Goal: Use online tool/utility: Utilize a website feature to perform a specific function

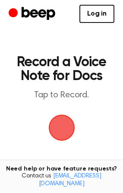
click at [63, 132] on span "button" at bounding box center [61, 127] width 29 height 29
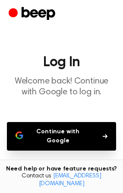
click at [45, 137] on button "Continue with Google" at bounding box center [62, 136] width 110 height 29
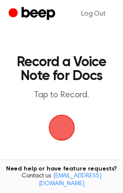
click at [57, 127] on span "button" at bounding box center [61, 128] width 26 height 26
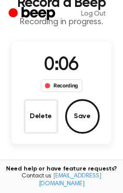
scroll to position [104, 0]
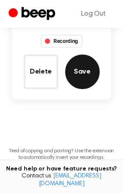
click at [78, 74] on button "Save" at bounding box center [82, 72] width 35 height 35
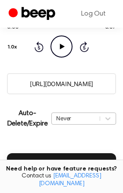
scroll to position [243, 0]
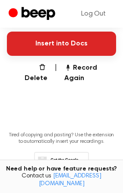
click at [80, 43] on button "Insert into Docs" at bounding box center [62, 44] width 110 height 24
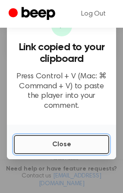
click at [34, 143] on button "Close" at bounding box center [62, 144] width 96 height 19
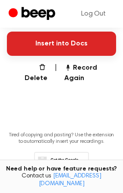
click at [67, 47] on button "Insert into Docs" at bounding box center [62, 44] width 110 height 24
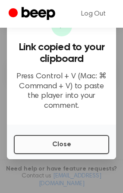
scroll to position [191, 0]
